Goal: Navigation & Orientation: Find specific page/section

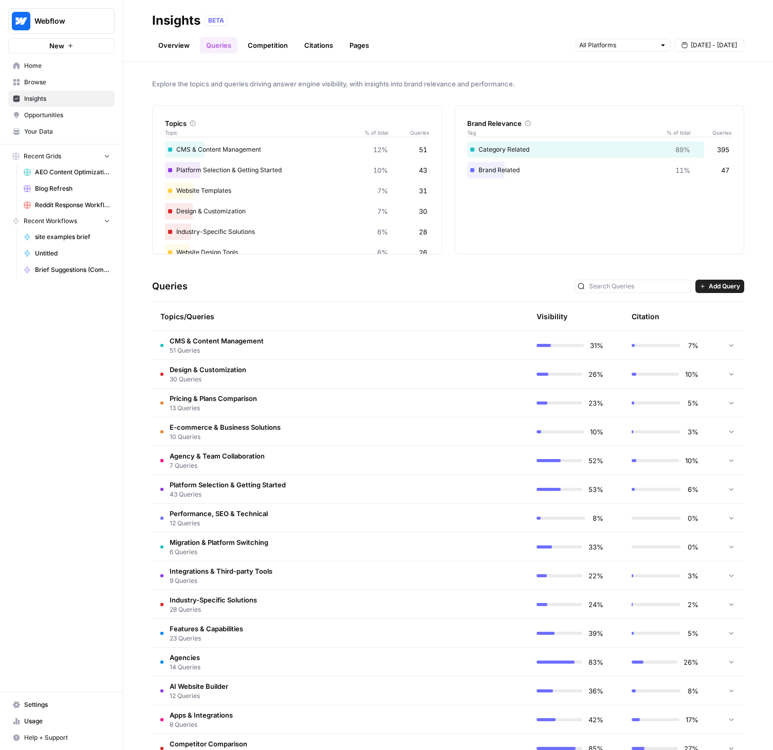
click at [184, 45] on link "Overview" at bounding box center [174, 45] width 44 height 16
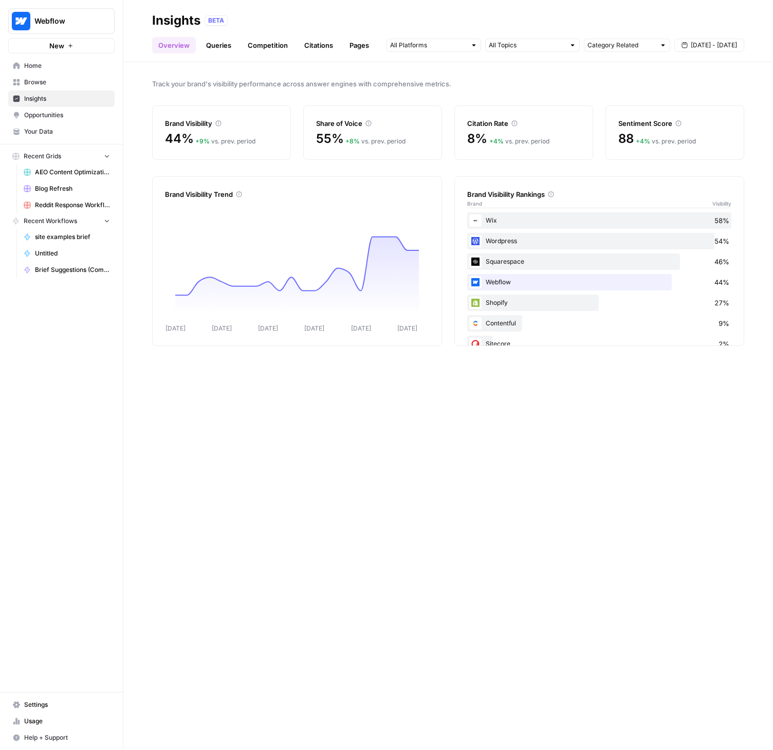
click at [83, 79] on span "Browse" at bounding box center [67, 82] width 86 height 9
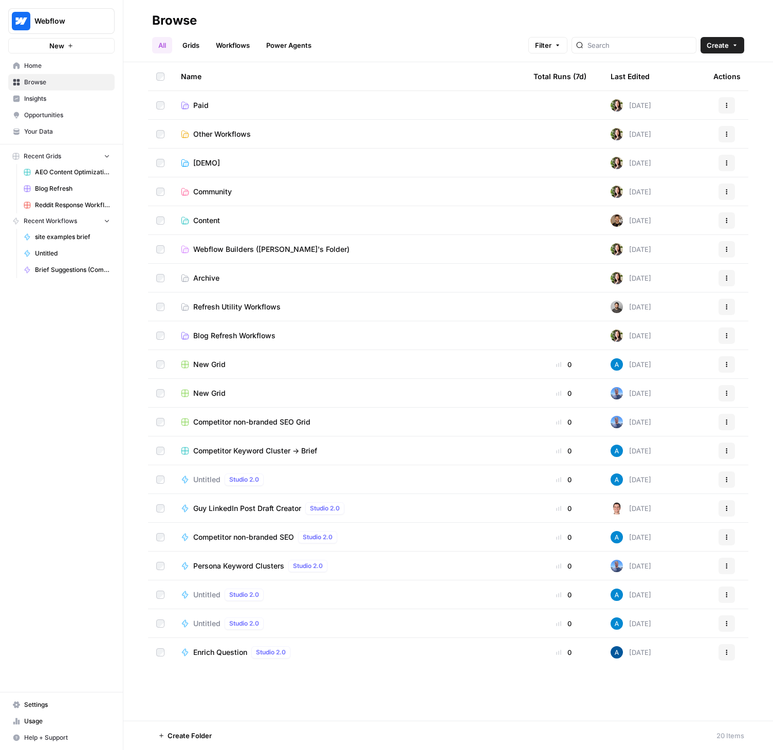
click at [75, 67] on span "Home" at bounding box center [67, 65] width 86 height 9
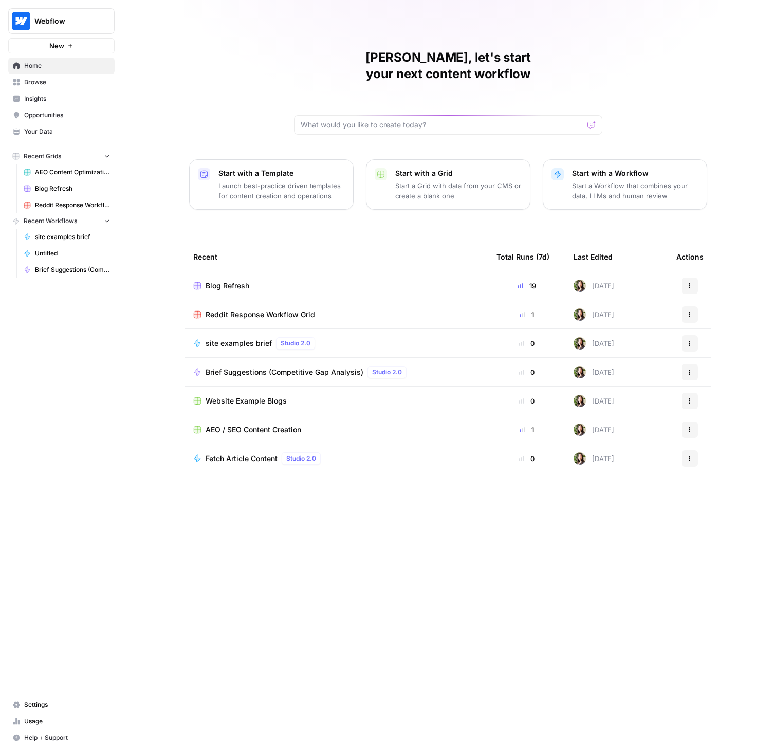
click at [43, 87] on link "Browse" at bounding box center [61, 82] width 106 height 16
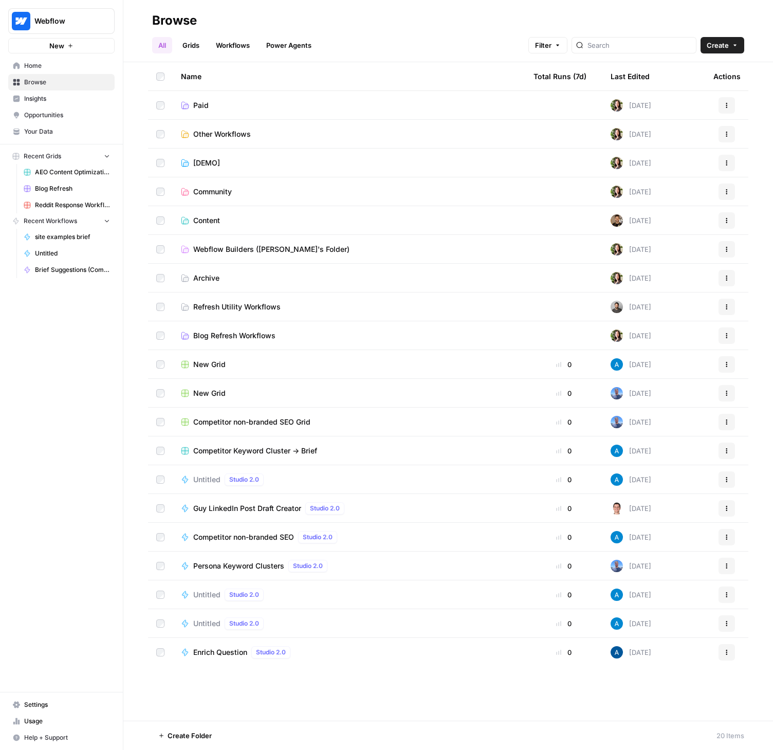
click at [33, 104] on link "Insights" at bounding box center [61, 99] width 106 height 16
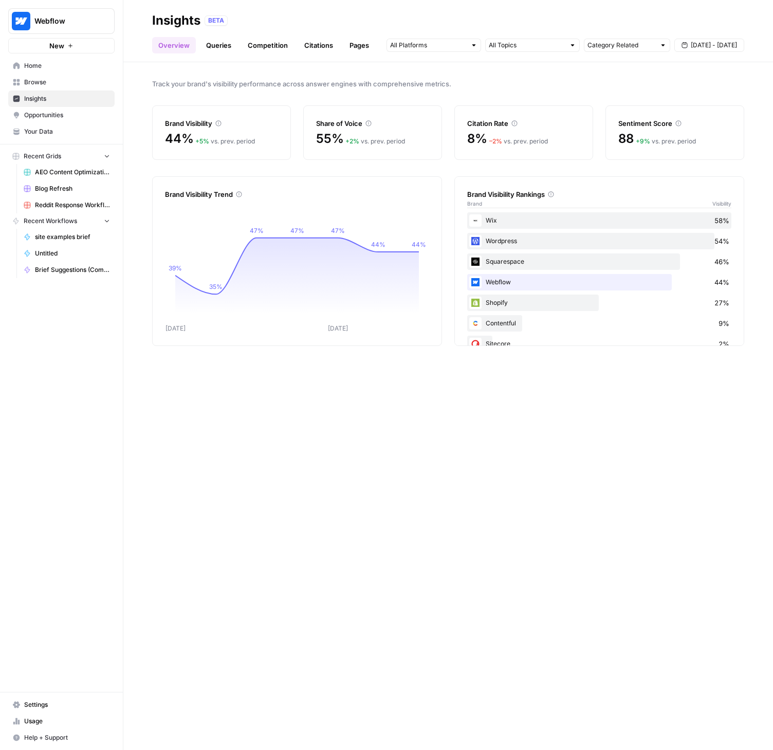
click at [41, 64] on span "Home" at bounding box center [67, 65] width 86 height 9
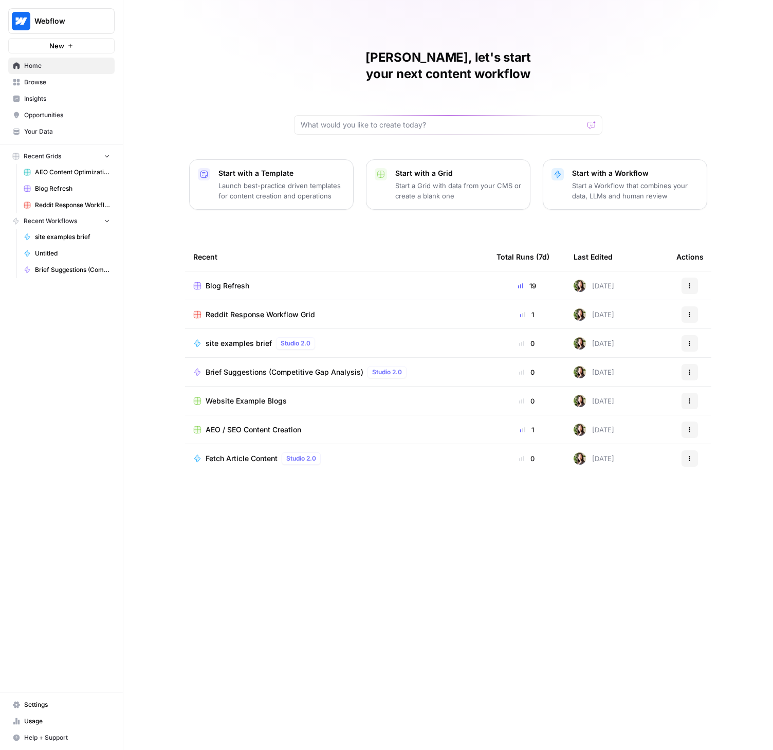
click at [276, 180] on p "Launch best-practice driven templates for content creation and operations" at bounding box center [282, 190] width 126 height 21
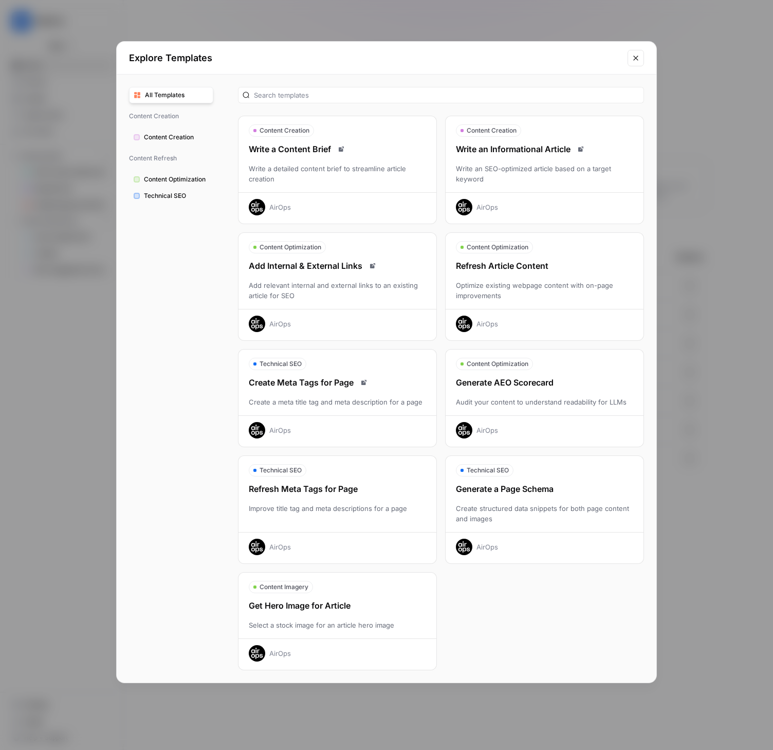
click at [157, 134] on span "Content Creation" at bounding box center [176, 137] width 65 height 9
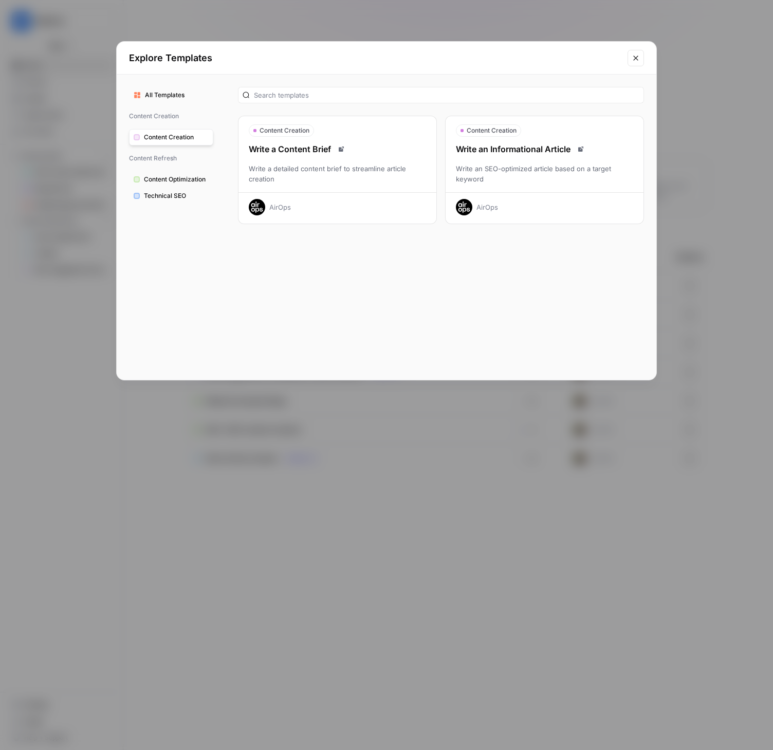
click at [162, 99] on span "All Templates" at bounding box center [177, 95] width 64 height 9
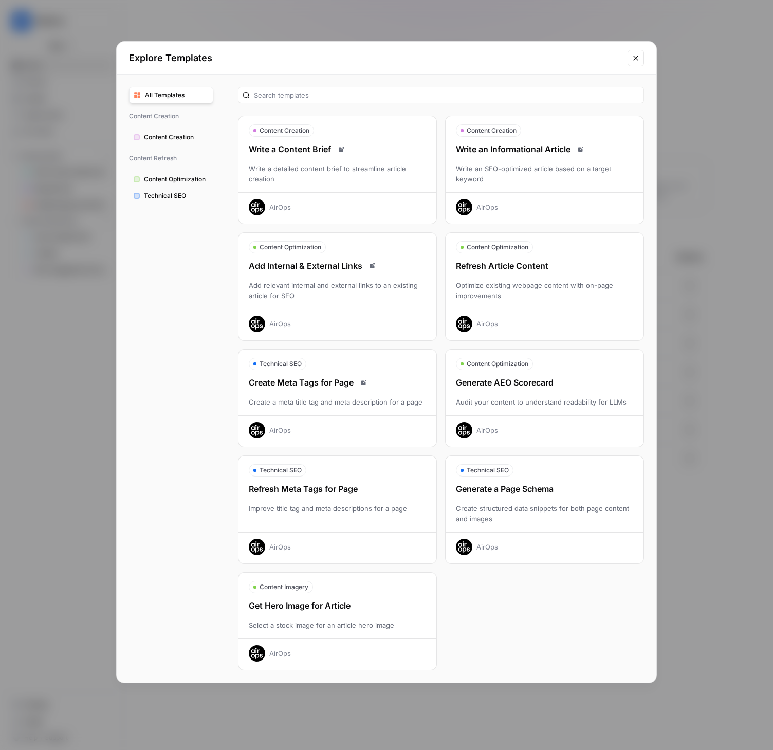
click at [160, 194] on span "Technical SEO" at bounding box center [176, 195] width 65 height 9
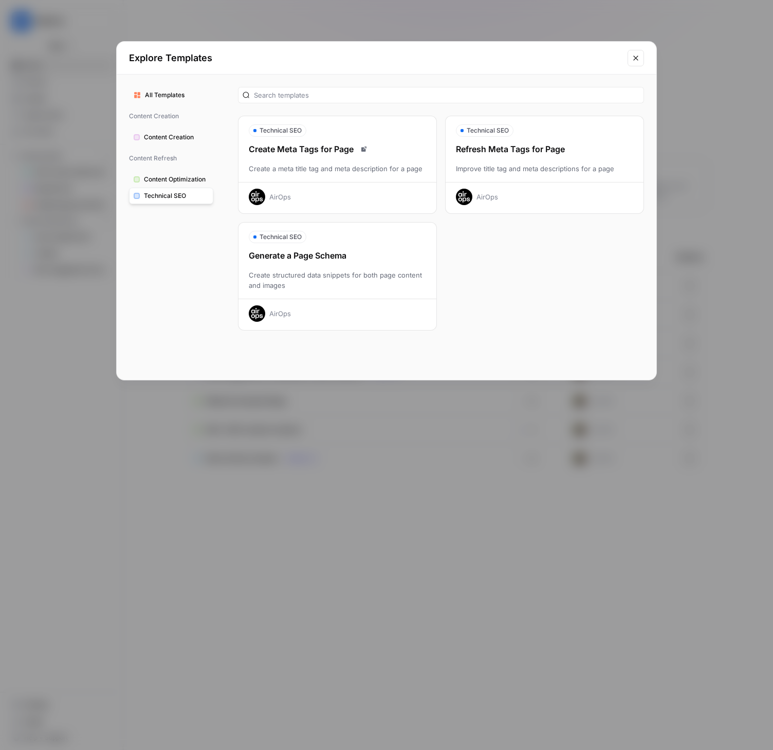
click at [164, 180] on span "Content Optimization" at bounding box center [176, 179] width 65 height 9
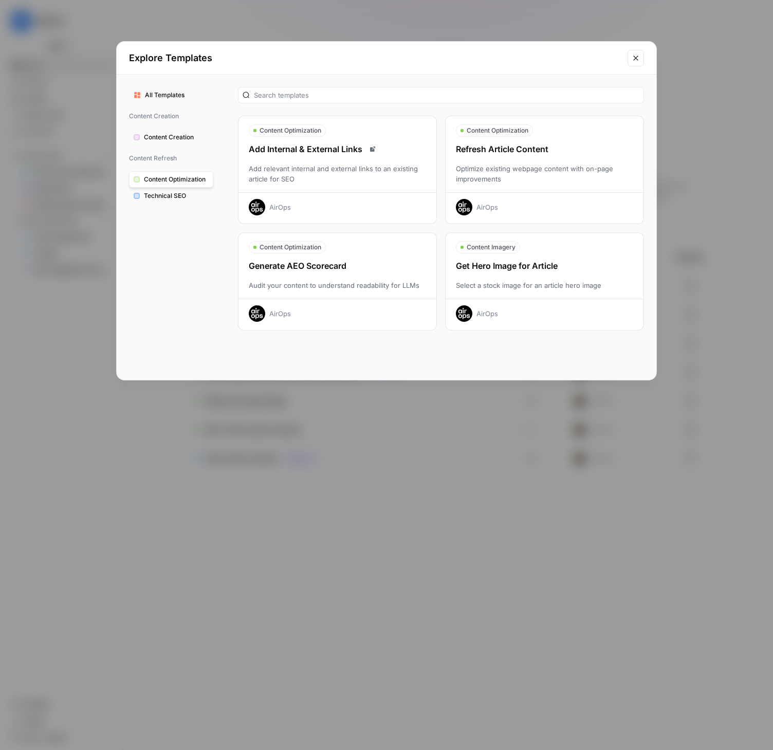
click at [635, 56] on icon "Close modal" at bounding box center [636, 58] width 8 height 8
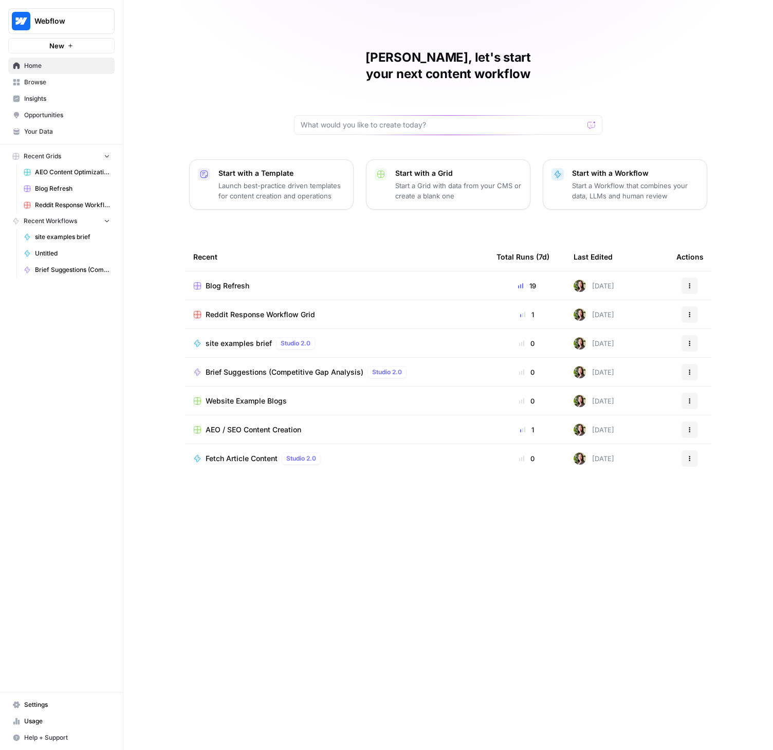
click at [714, 62] on div "[PERSON_NAME], let's start your next content workflow Start with a Template Lau…" at bounding box center [448, 375] width 650 height 750
click at [40, 717] on span "Usage" at bounding box center [67, 721] width 86 height 9
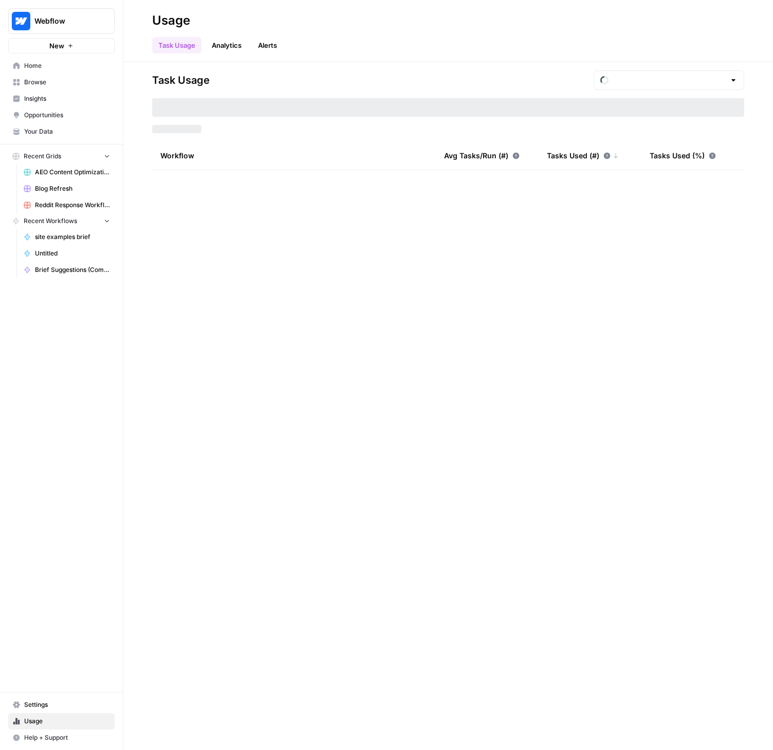
type input "September Tasks"
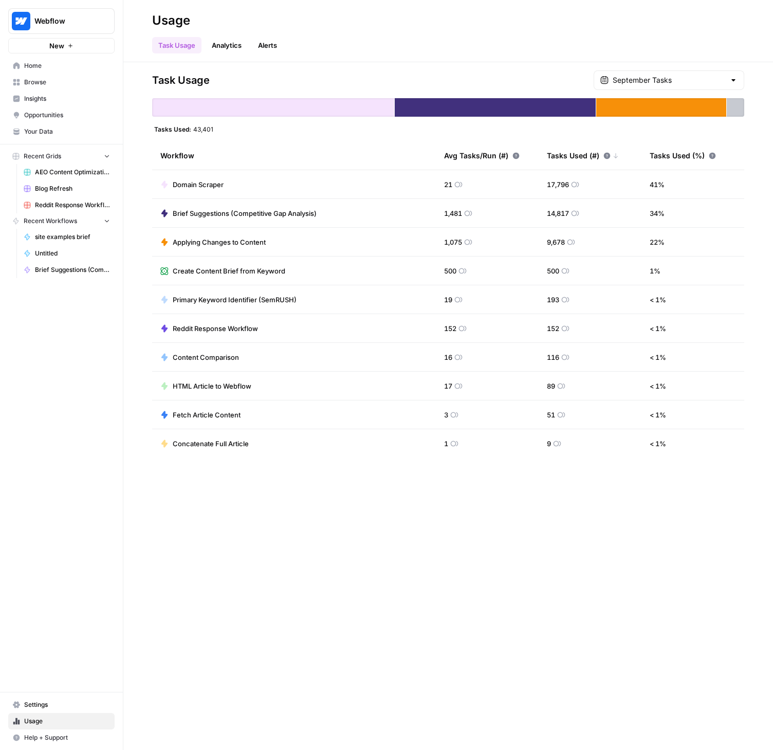
click at [38, 96] on span "Insights" at bounding box center [67, 98] width 86 height 9
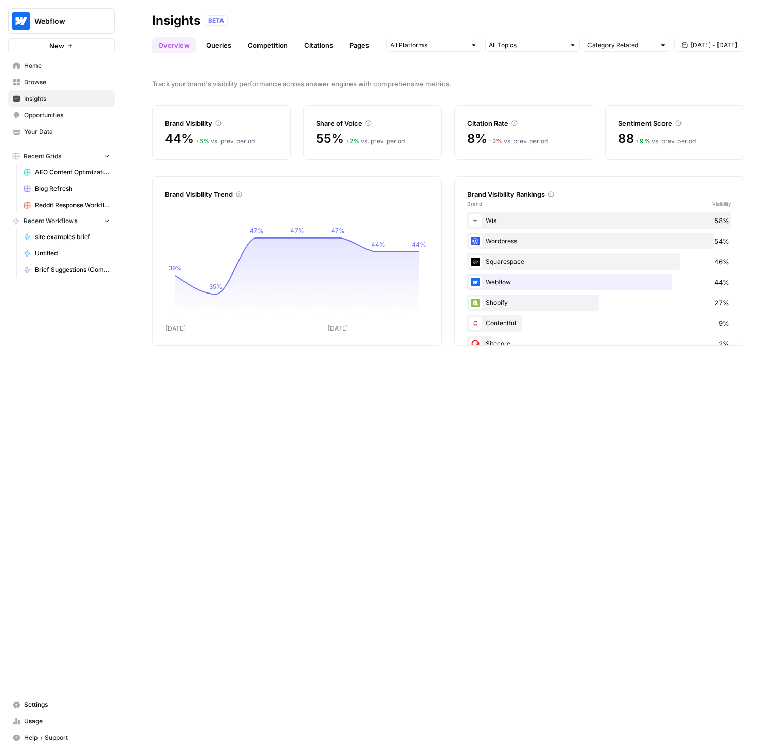
click at [221, 46] on link "Queries" at bounding box center [219, 45] width 38 height 16
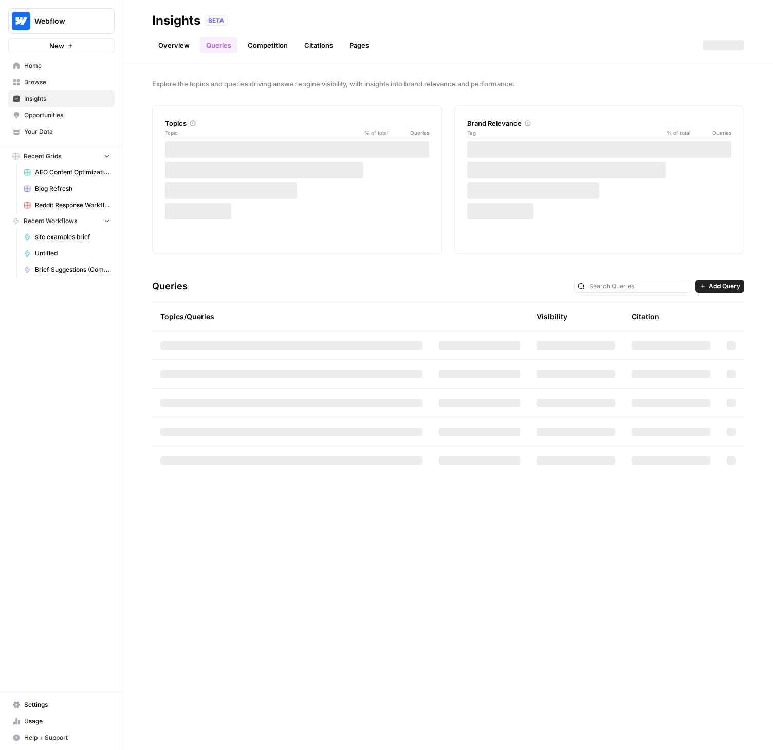
click at [262, 45] on link "Competition" at bounding box center [268, 45] width 52 height 16
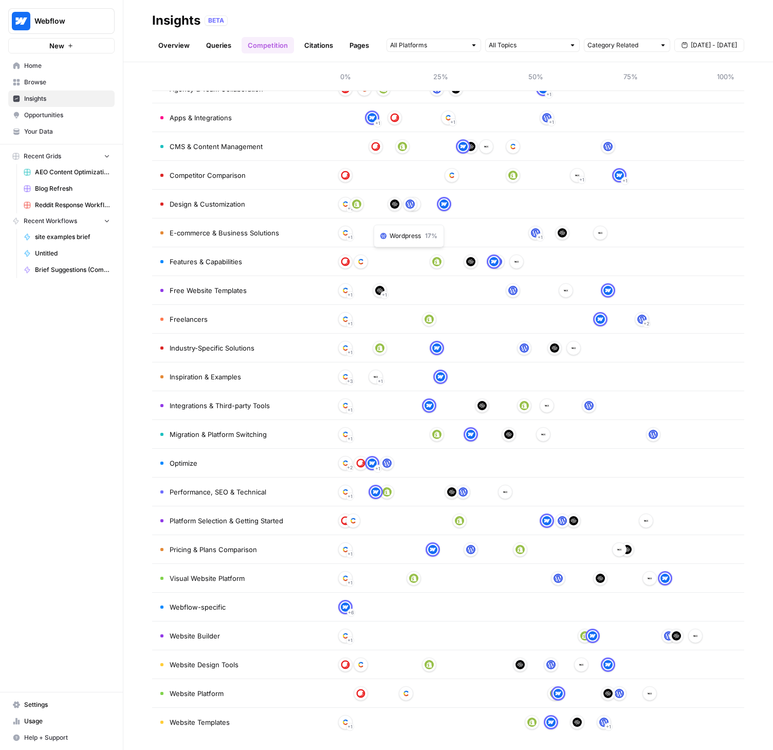
scroll to position [151, 0]
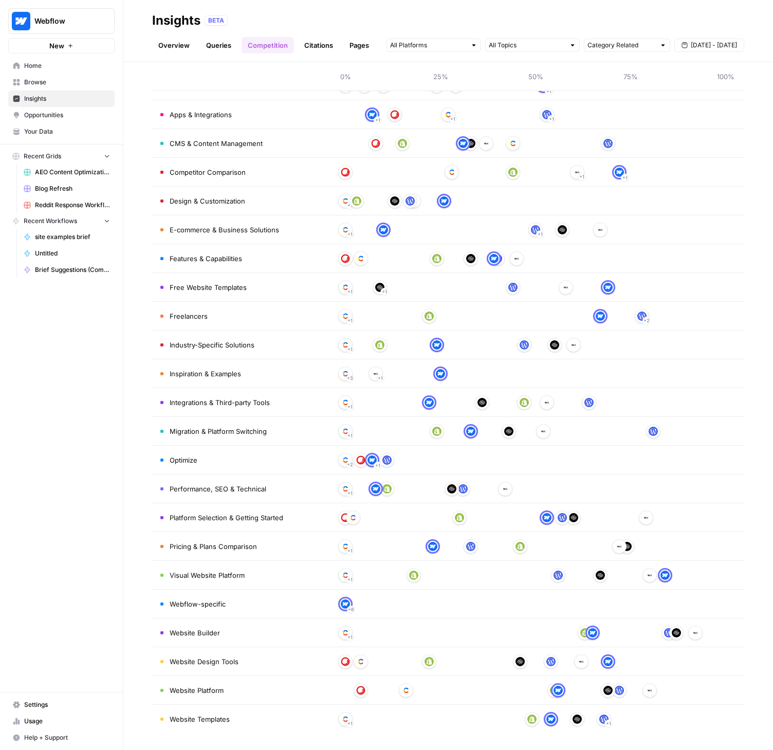
click at [180, 461] on span "Optimize" at bounding box center [184, 460] width 28 height 10
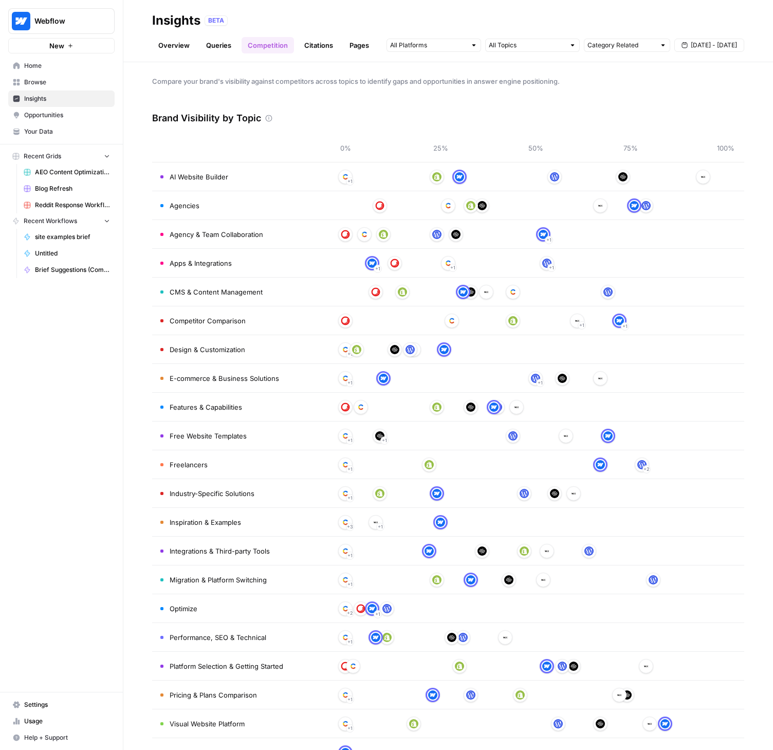
scroll to position [0, 0]
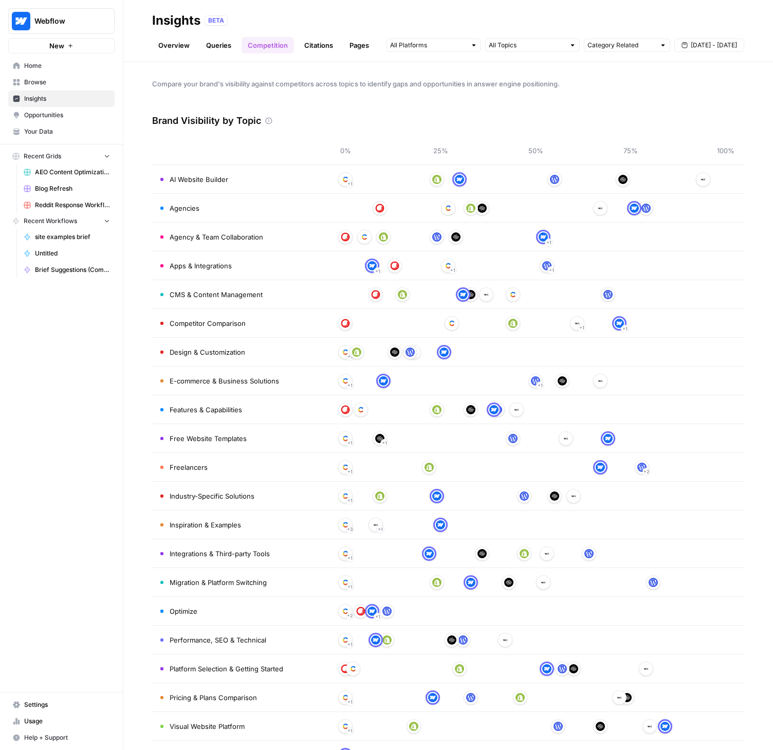
click at [225, 48] on link "Queries" at bounding box center [219, 45] width 38 height 16
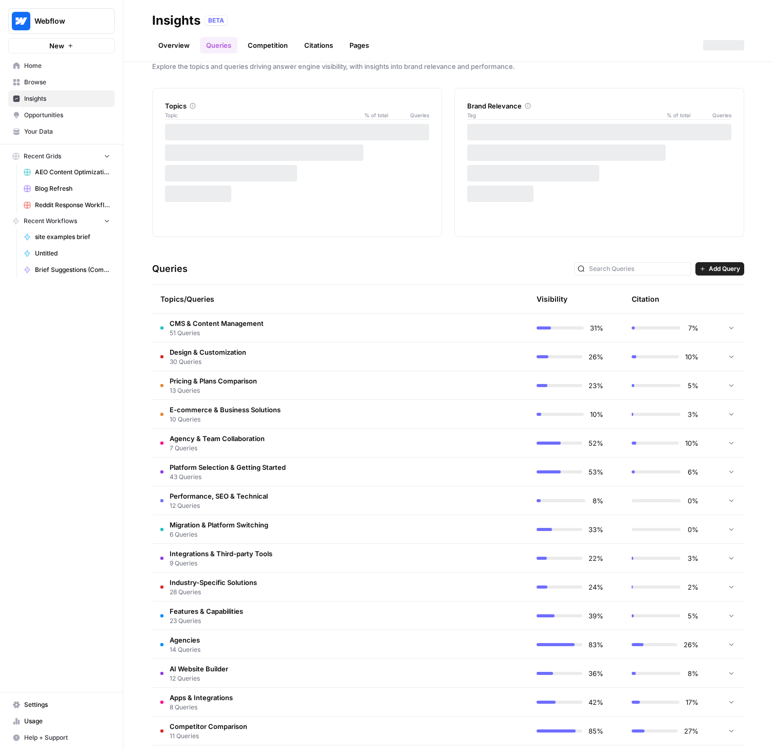
scroll to position [63, 0]
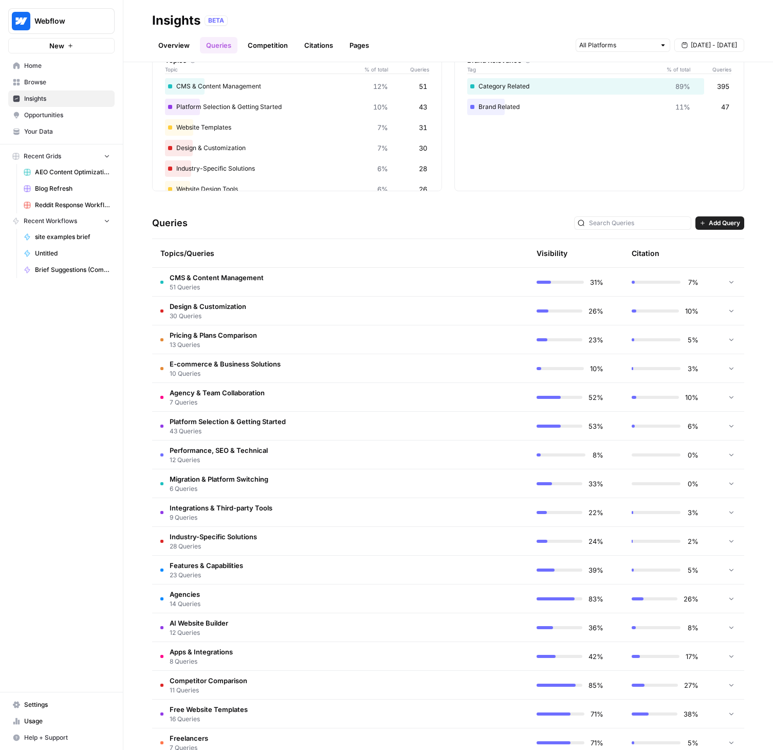
click at [728, 283] on icon at bounding box center [731, 281] width 7 height 7
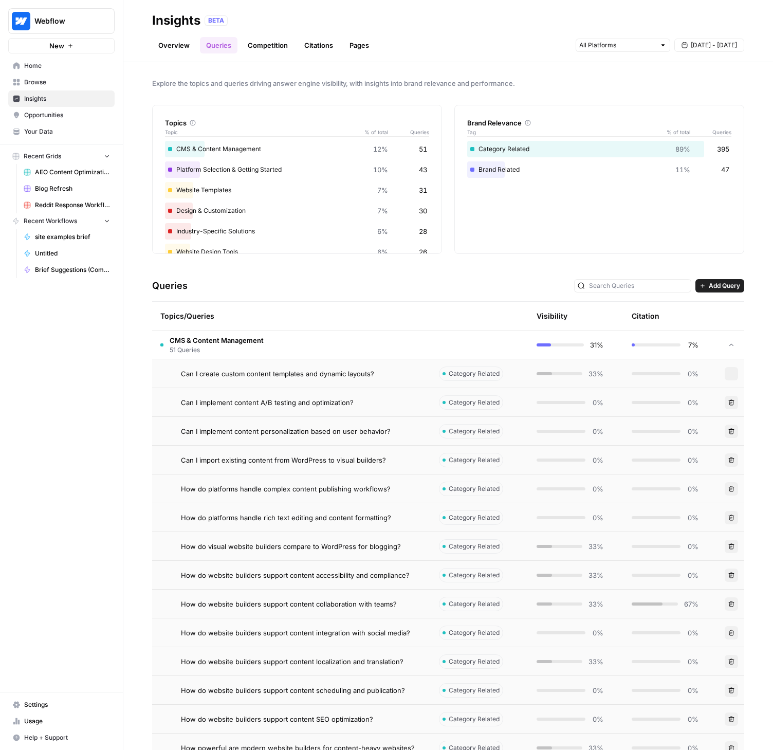
scroll to position [0, 0]
click at [728, 340] on div at bounding box center [731, 345] width 9 height 28
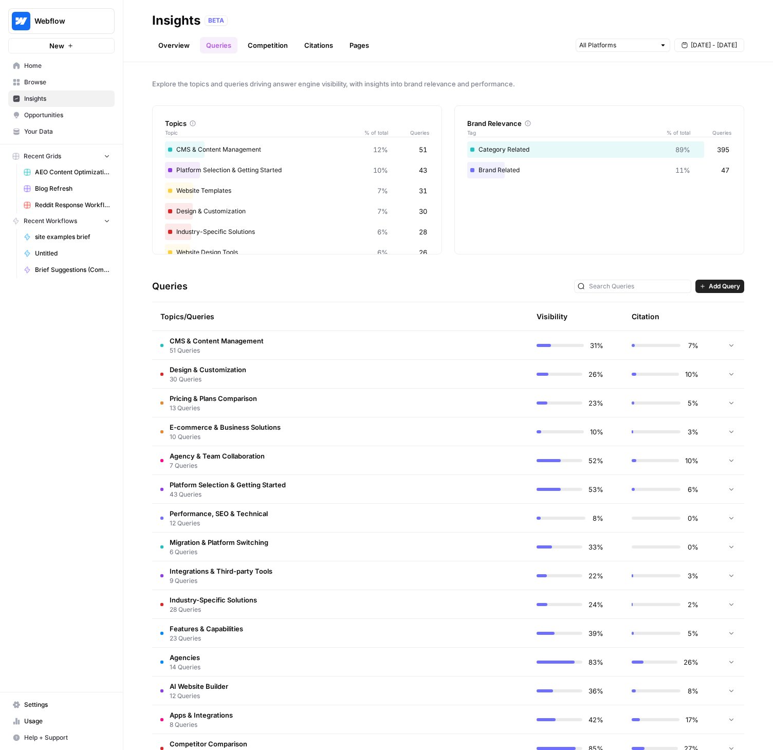
click at [748, 363] on div "Explore the topics and queries driving answer engine visibility, with insights …" at bounding box center [448, 406] width 650 height 688
click at [741, 339] on div "Explore the topics and queries driving answer engine visibility, with insights …" at bounding box center [448, 406] width 650 height 688
click at [728, 345] on icon at bounding box center [731, 344] width 7 height 7
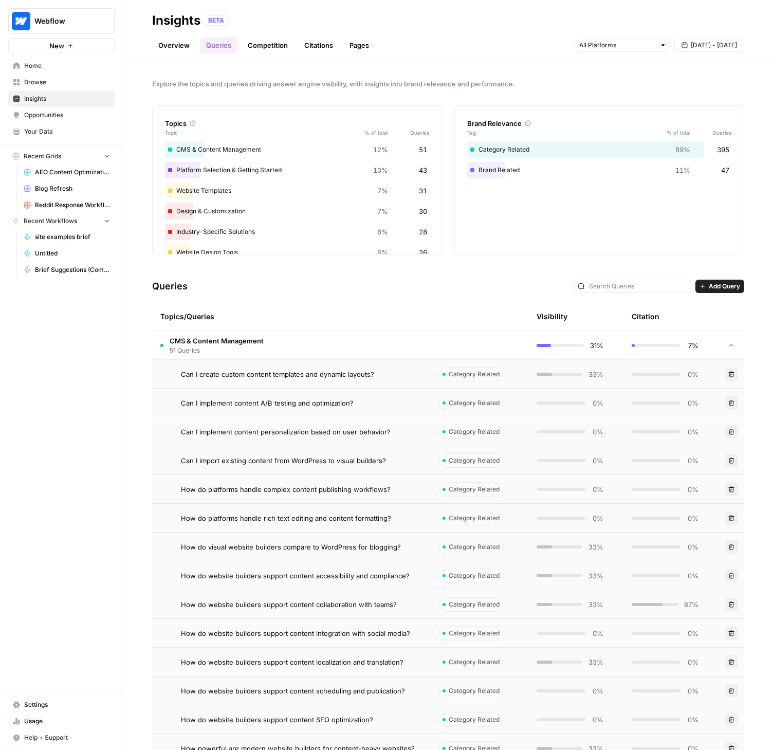
click at [728, 345] on icon at bounding box center [731, 345] width 7 height 7
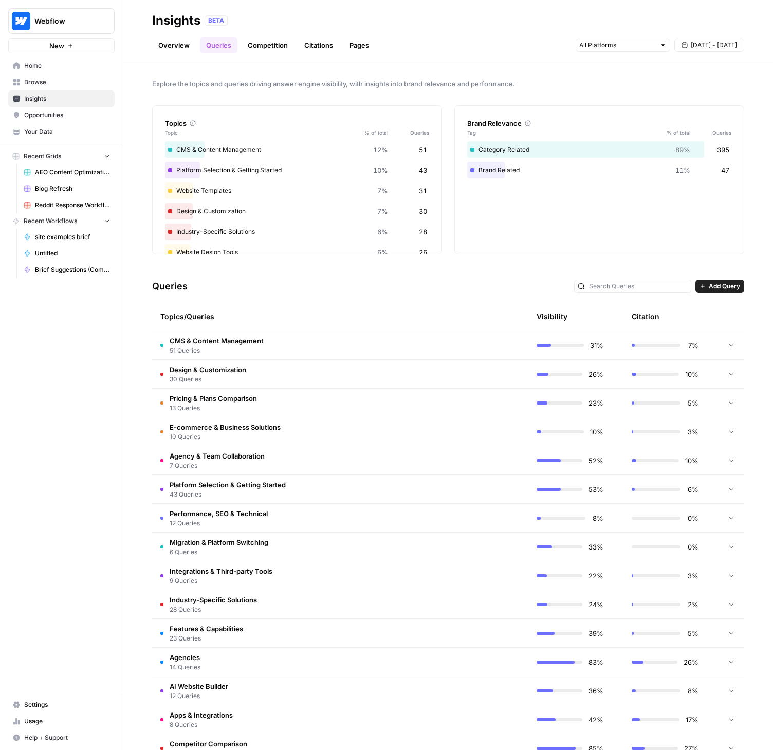
click at [30, 70] on link "Home" at bounding box center [61, 66] width 106 height 16
